Goal: Task Accomplishment & Management: Manage account settings

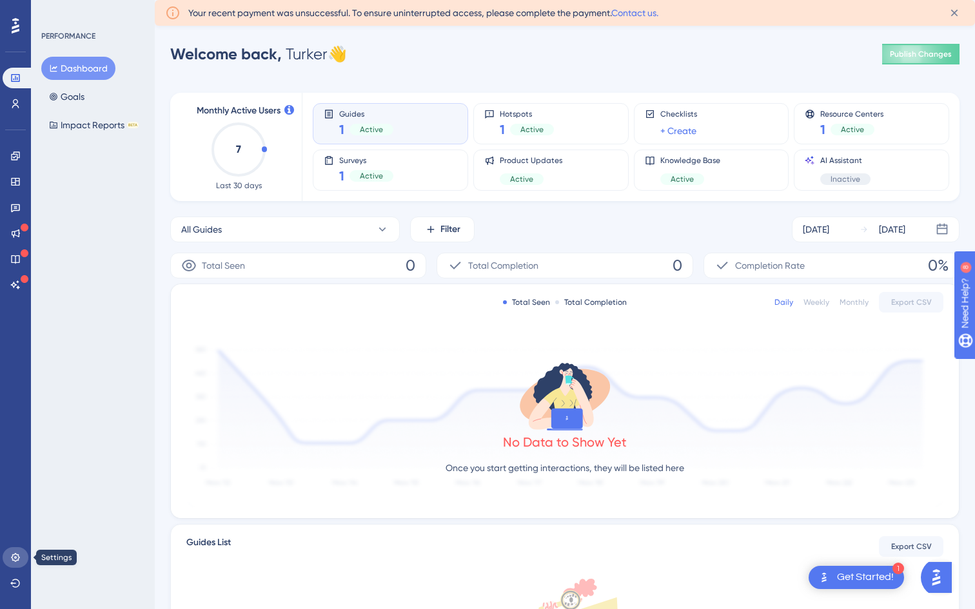
click at [21, 555] on link at bounding box center [16, 557] width 26 height 21
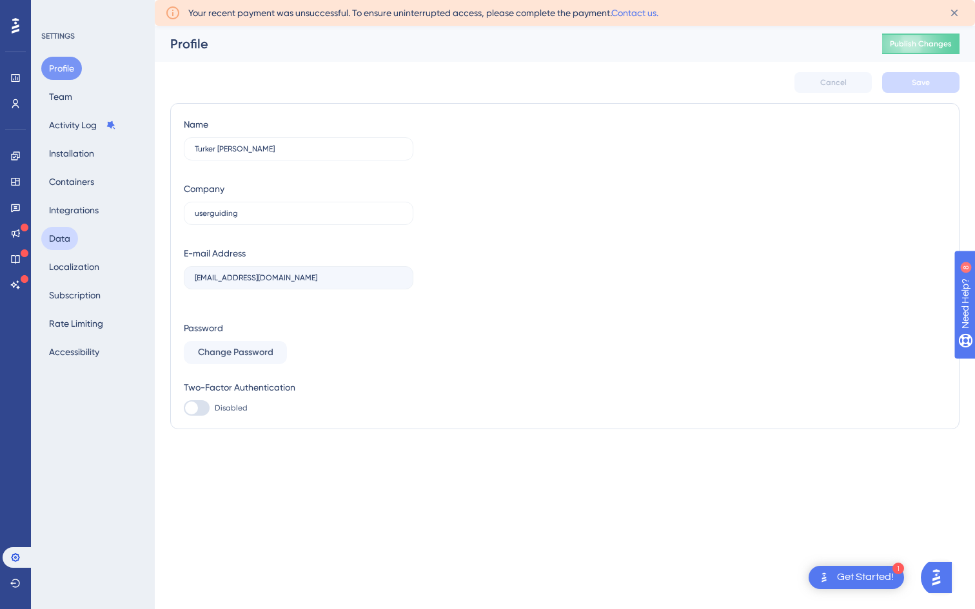
click at [77, 239] on button "Data" at bounding box center [59, 238] width 37 height 23
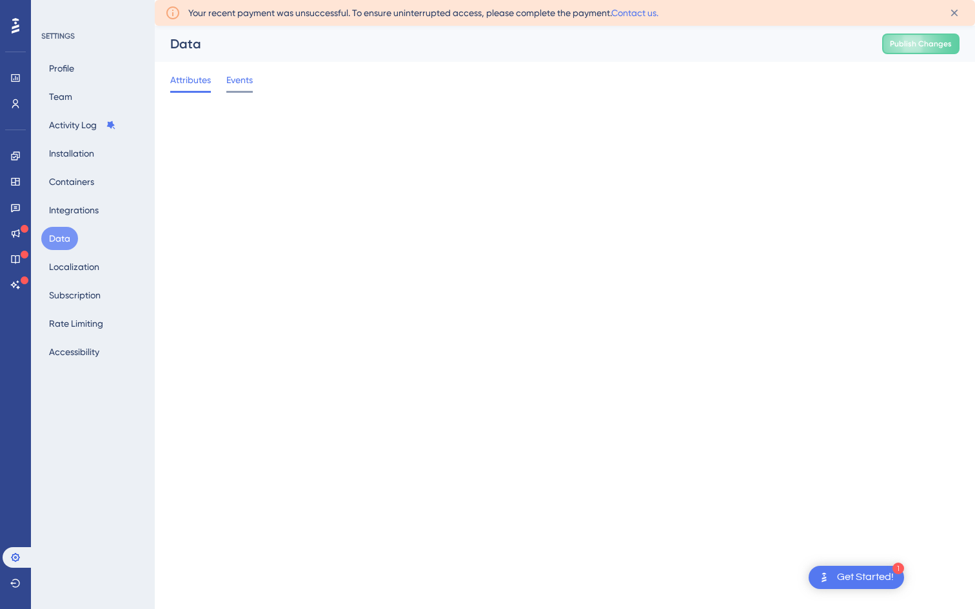
click at [244, 88] on div "Events" at bounding box center [239, 82] width 26 height 21
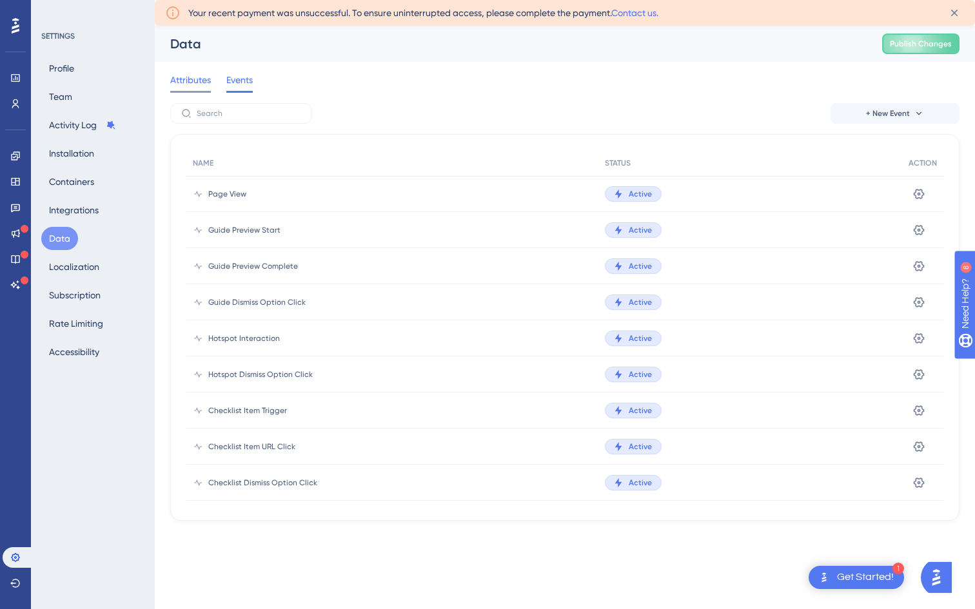
click at [193, 80] on span "Attributes" at bounding box center [190, 79] width 41 height 15
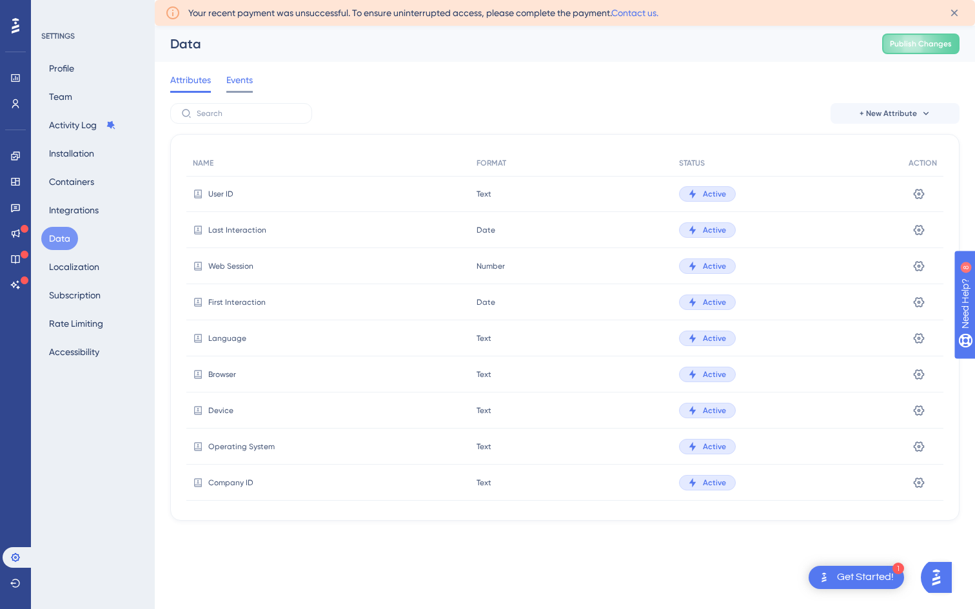
click at [242, 79] on span "Events" at bounding box center [239, 79] width 26 height 15
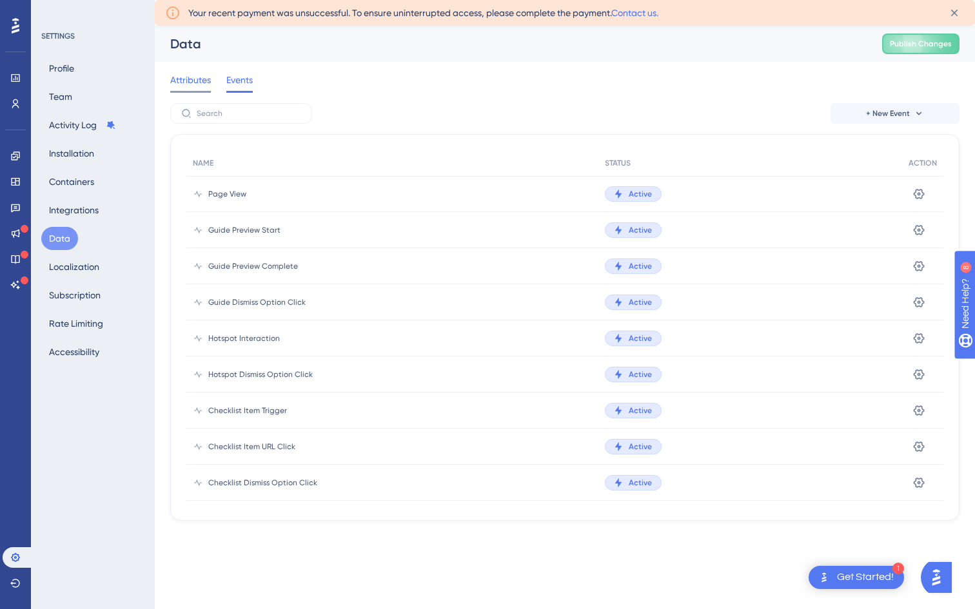
click at [200, 81] on span "Attributes" at bounding box center [190, 79] width 41 height 15
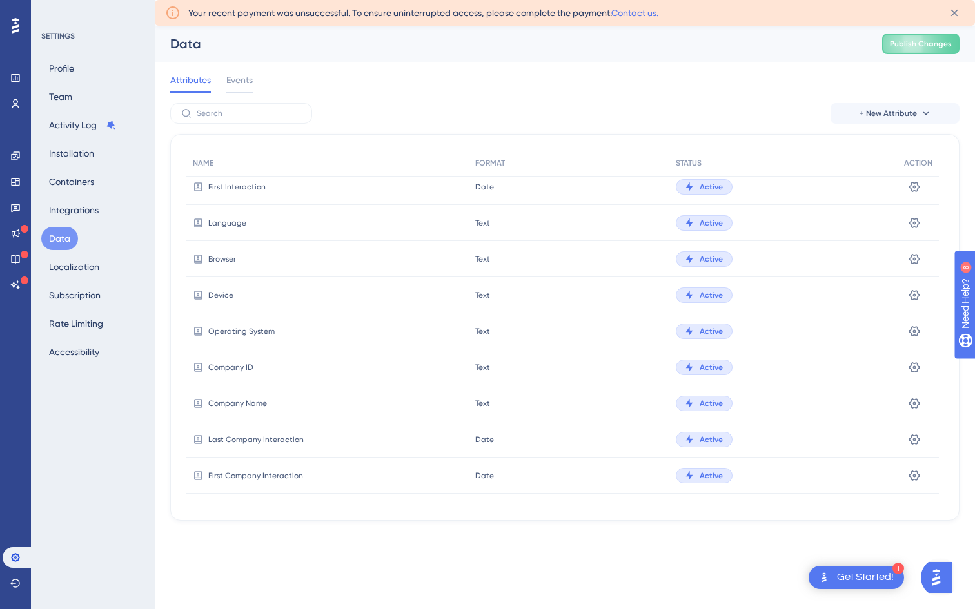
scroll to position [120, 0]
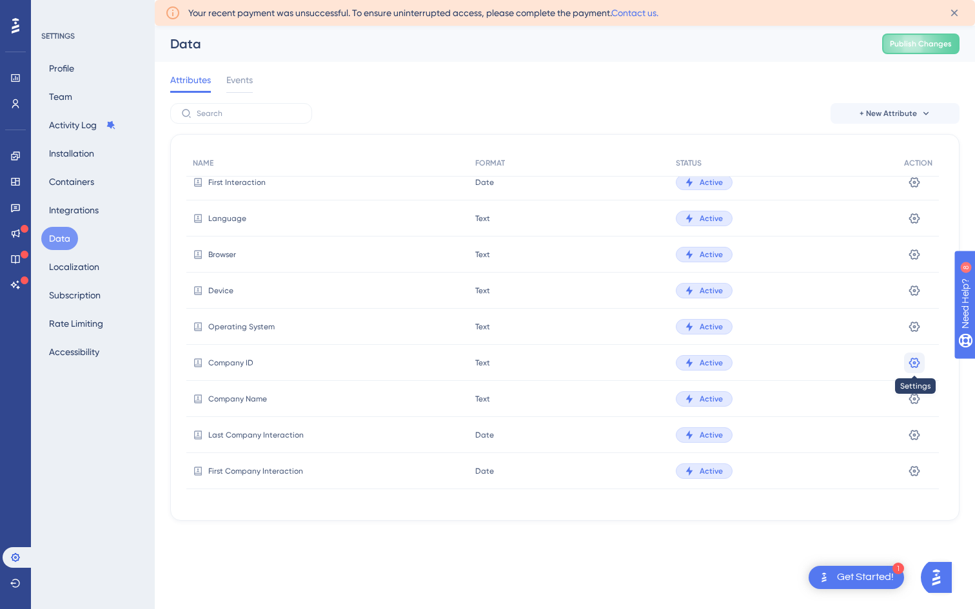
click at [924, 362] on button at bounding box center [914, 363] width 21 height 21
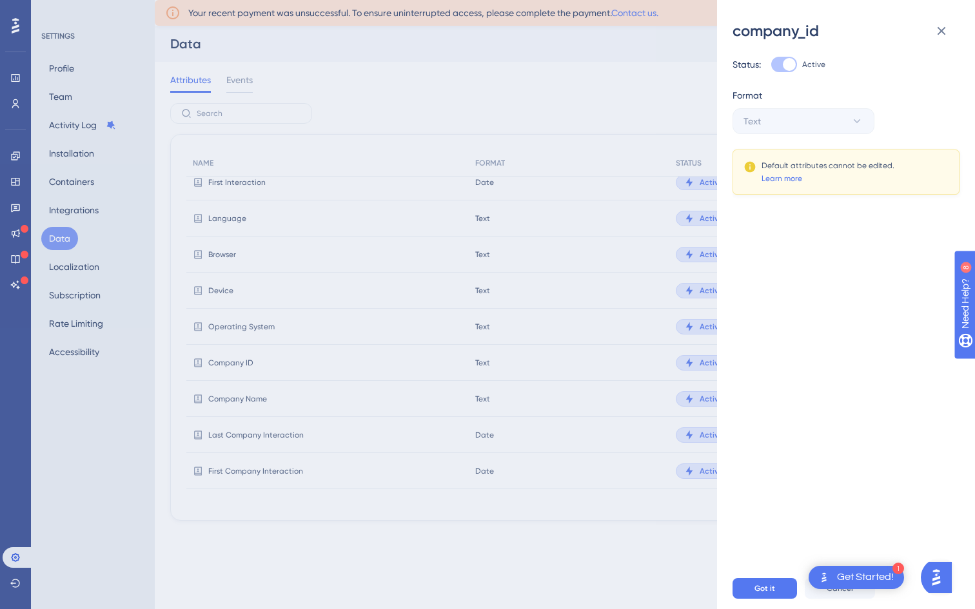
click at [353, 280] on div "company_id Status: Active Format Text Default attributes cannot be edited. Lear…" at bounding box center [487, 304] width 975 height 609
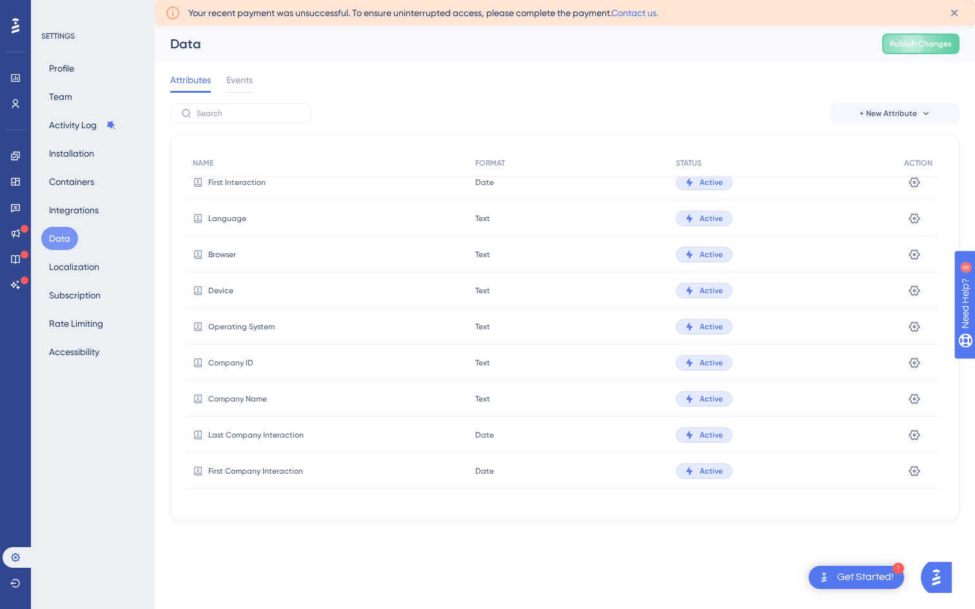
click at [228, 379] on div "Company ID" at bounding box center [327, 363] width 282 height 36
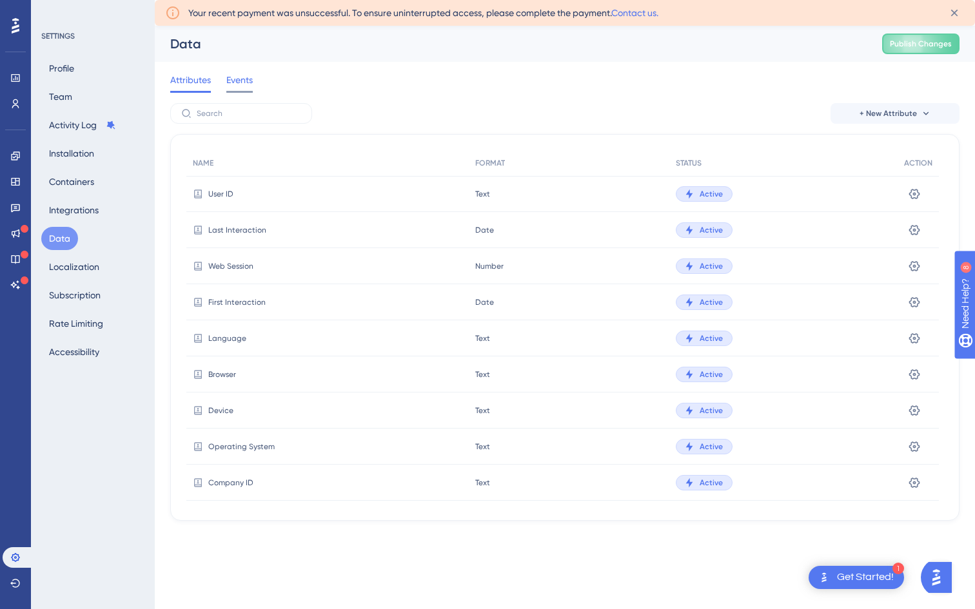
click at [240, 77] on span "Events" at bounding box center [239, 79] width 26 height 15
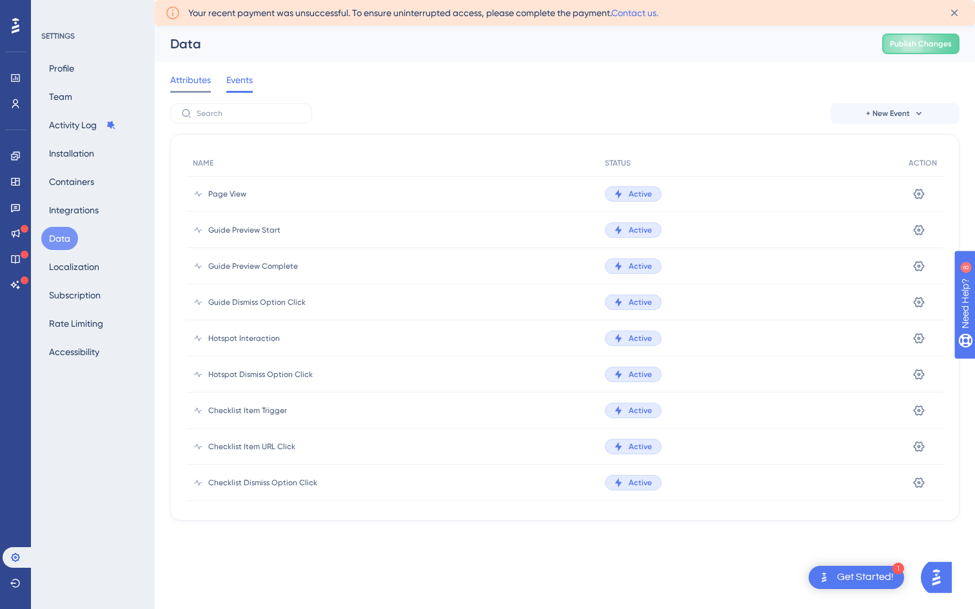
click at [184, 80] on span "Attributes" at bounding box center [190, 79] width 41 height 15
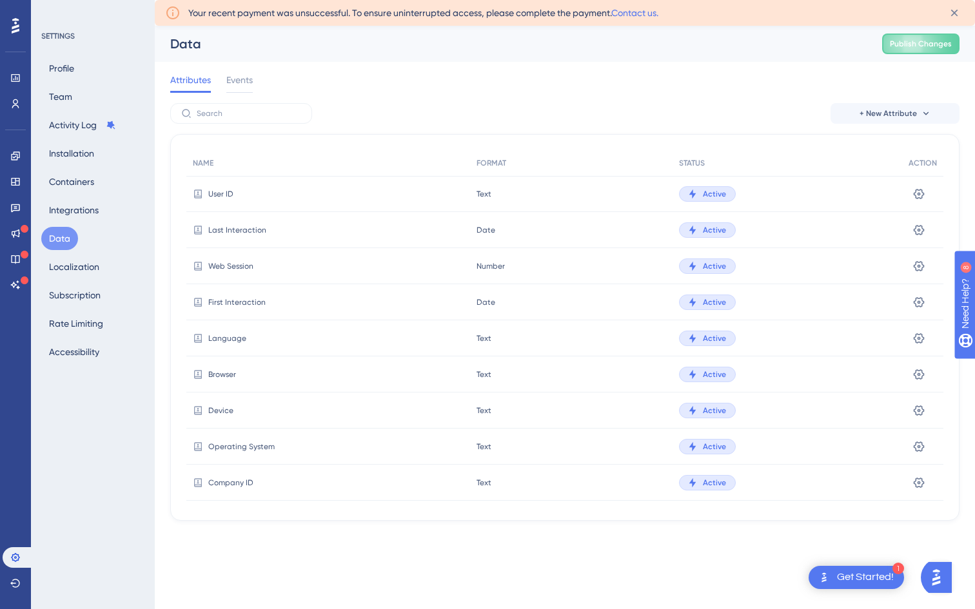
click at [228, 341] on span "Language" at bounding box center [227, 338] width 38 height 10
click at [248, 298] on span "First Interaction" at bounding box center [236, 302] width 57 height 10
click at [59, 207] on button "Integrations" at bounding box center [73, 210] width 65 height 23
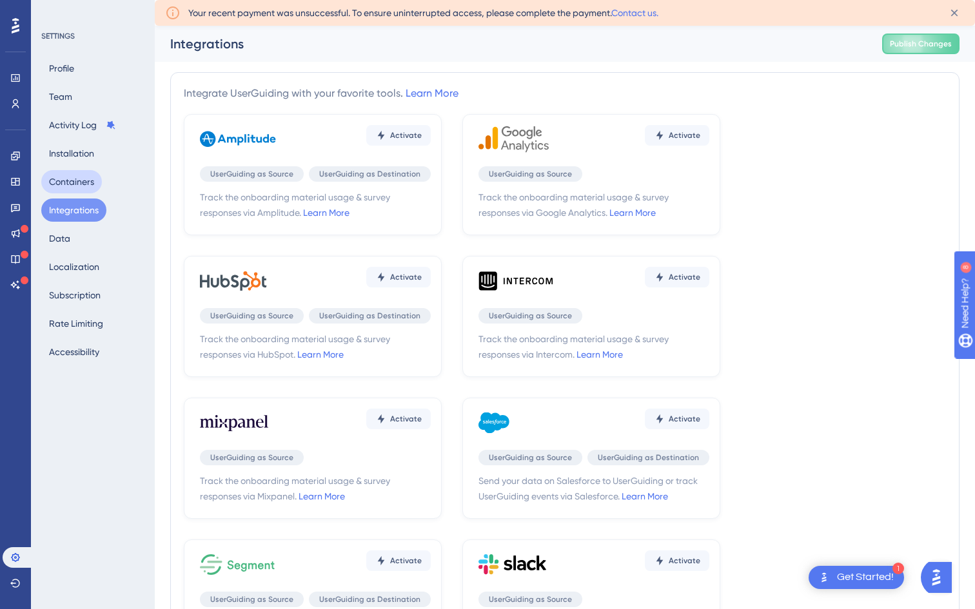
click at [73, 182] on button "Containers" at bounding box center [71, 181] width 61 height 23
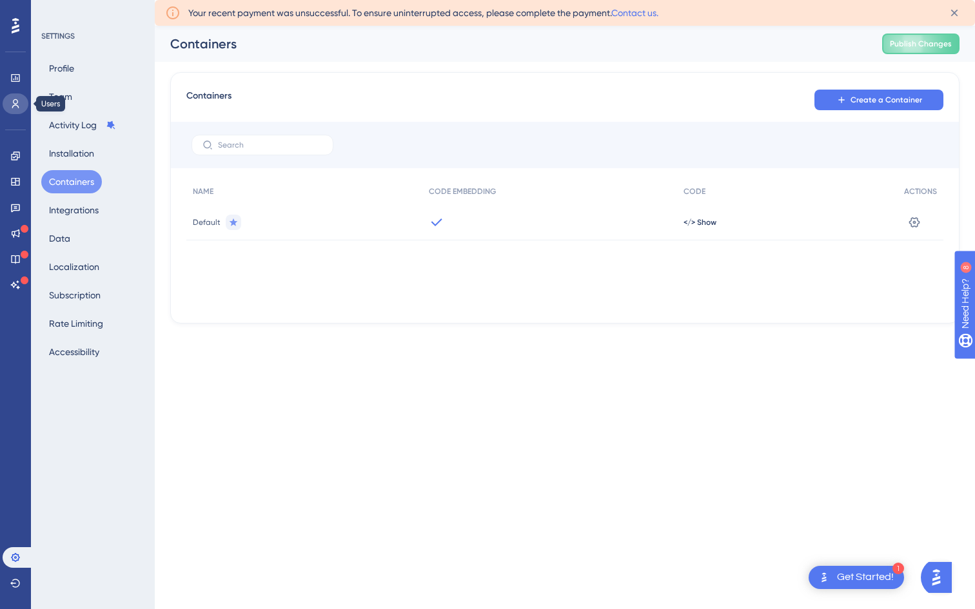
click at [12, 100] on icon at bounding box center [15, 104] width 10 height 10
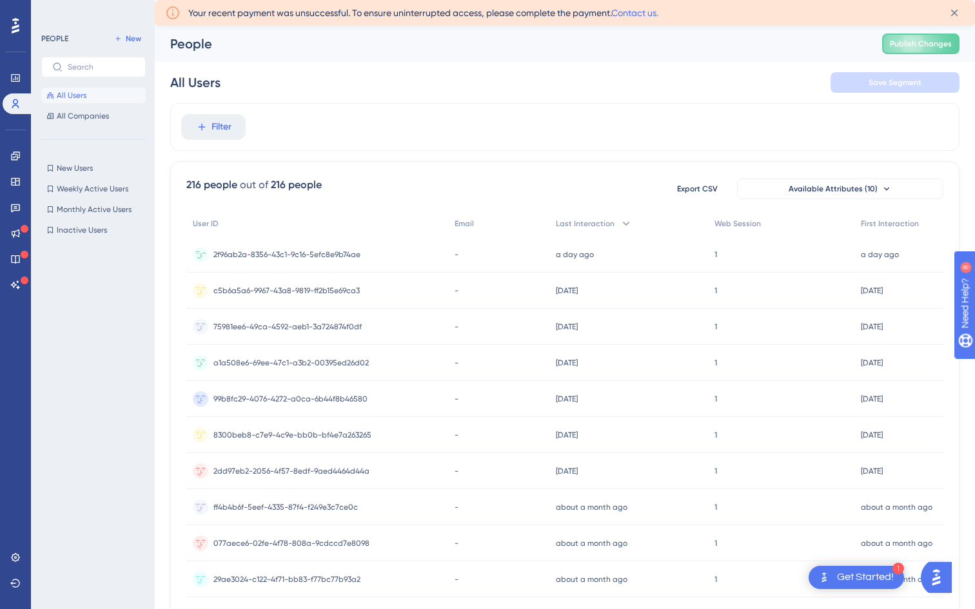
click at [334, 258] on span "2f96ab2a-8356-43c1-9c16-5efc8e9b74ae" at bounding box center [286, 254] width 147 height 10
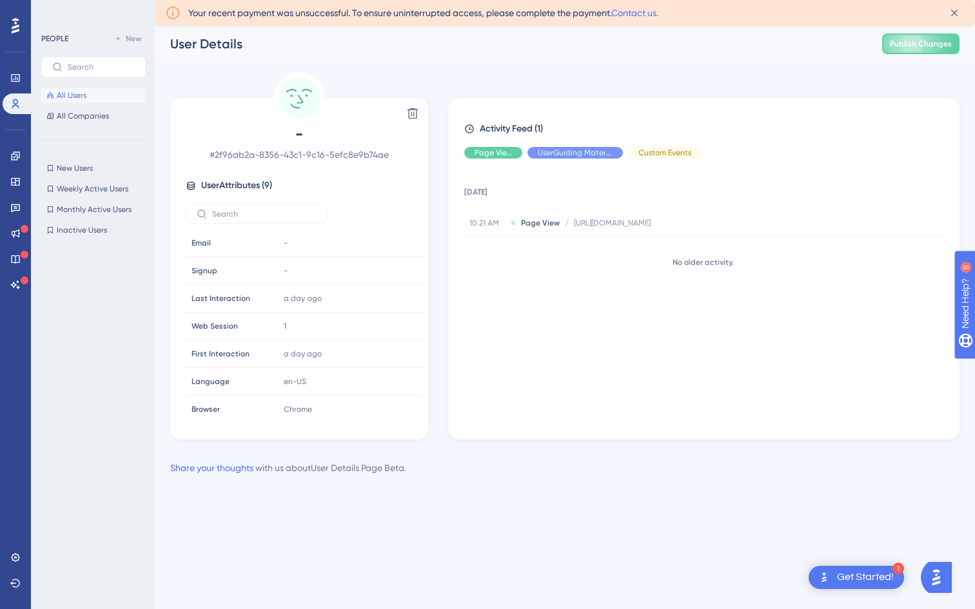
click at [0, 0] on div "User Details" at bounding box center [0, 0] width 0 height 0
